Goal: Information Seeking & Learning: Learn about a topic

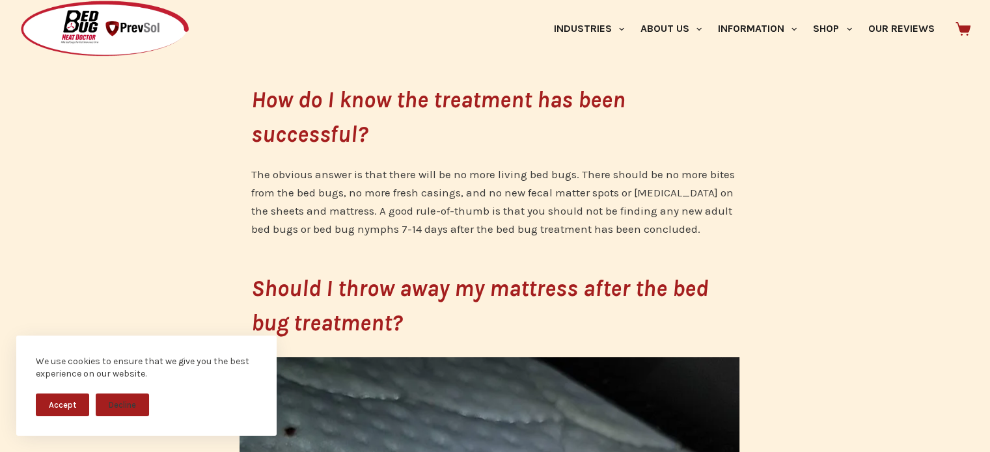
scroll to position [482, 0]
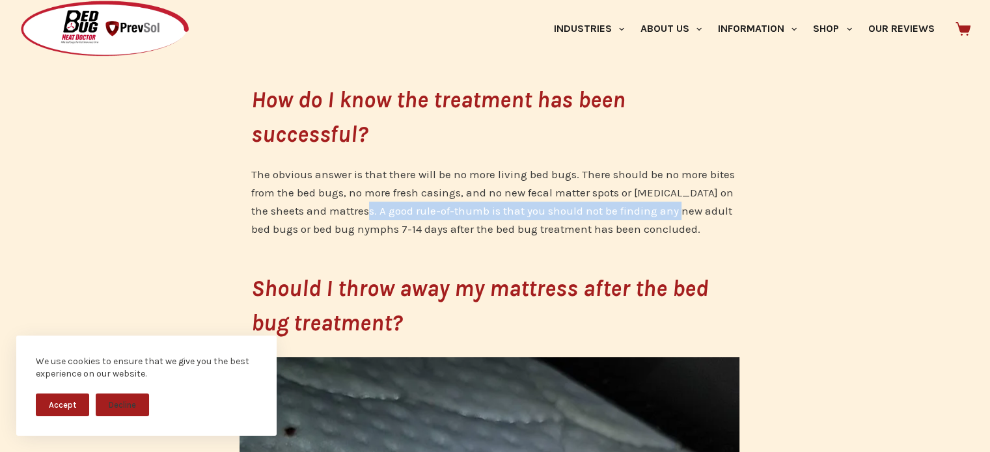
drag, startPoint x: 359, startPoint y: 209, endPoint x: 678, endPoint y: 219, distance: 318.5
click at [678, 219] on p "The obvious answer is that there will be no more living bed bugs. There should …" at bounding box center [495, 201] width 488 height 73
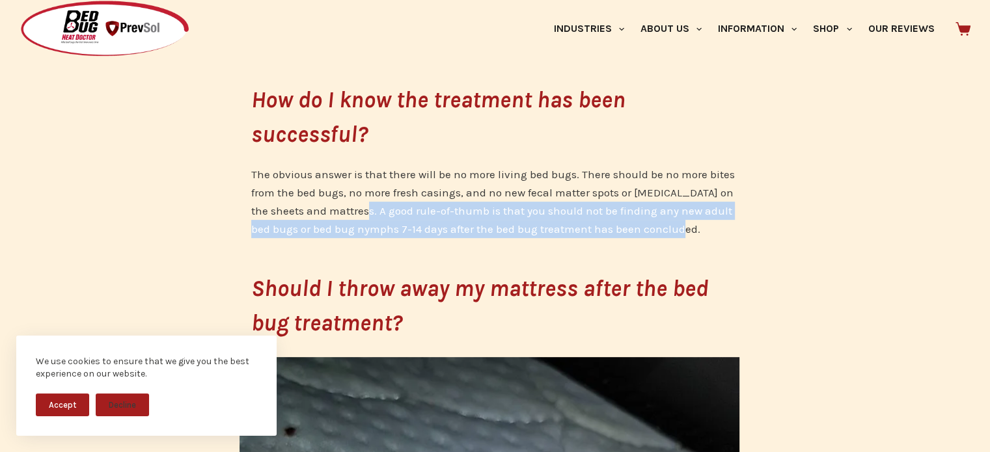
drag, startPoint x: 359, startPoint y: 208, endPoint x: 696, endPoint y: 227, distance: 337.0
click at [696, 227] on p "The obvious answer is that there will be no more living bed bugs. There should …" at bounding box center [495, 201] width 488 height 73
copy p "A good rule-of-thumb is that you should not be finding any new adult bed bugs o…"
